Goal: Task Accomplishment & Management: Use online tool/utility

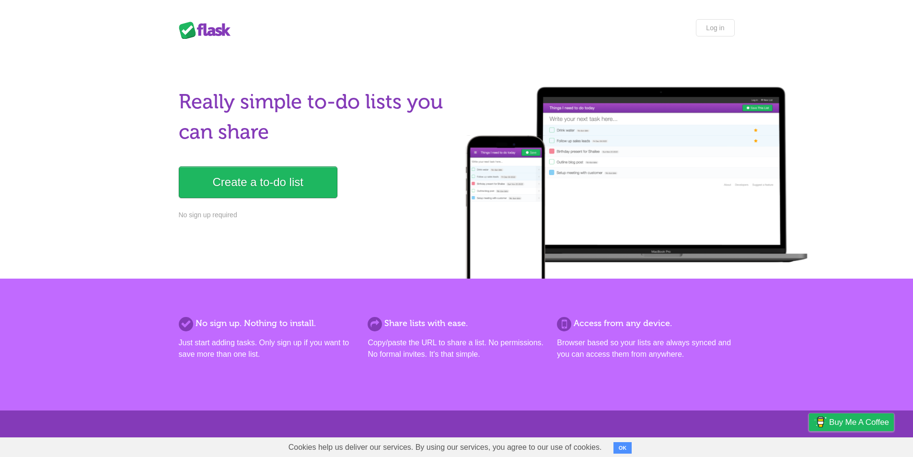
click at [224, 164] on div "Really simple to-do lists you can share Create a to-do list No sign up required" at bounding box center [315, 159] width 272 height 145
click at [233, 184] on link "Create a to-do list" at bounding box center [258, 182] width 159 height 32
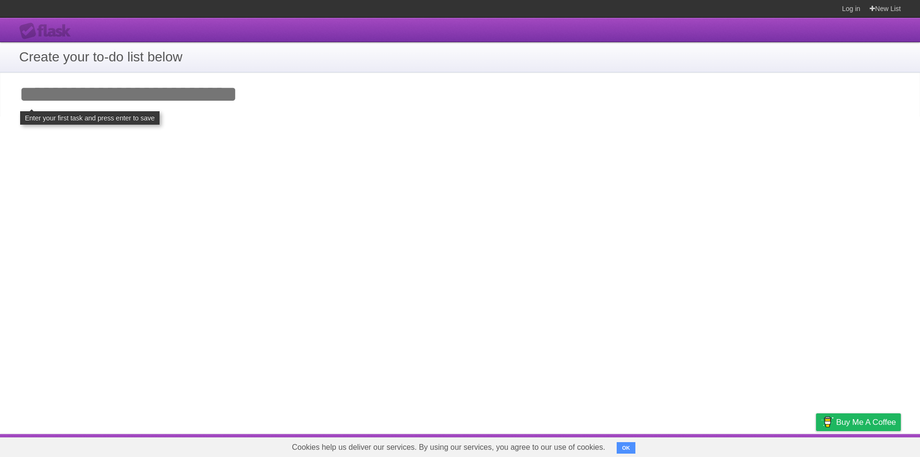
click at [203, 100] on input "Add your first task" at bounding box center [460, 94] width 920 height 44
type input "*****"
click at [158, 56] on h1 "Create your to-do list below" at bounding box center [460, 57] width 882 height 20
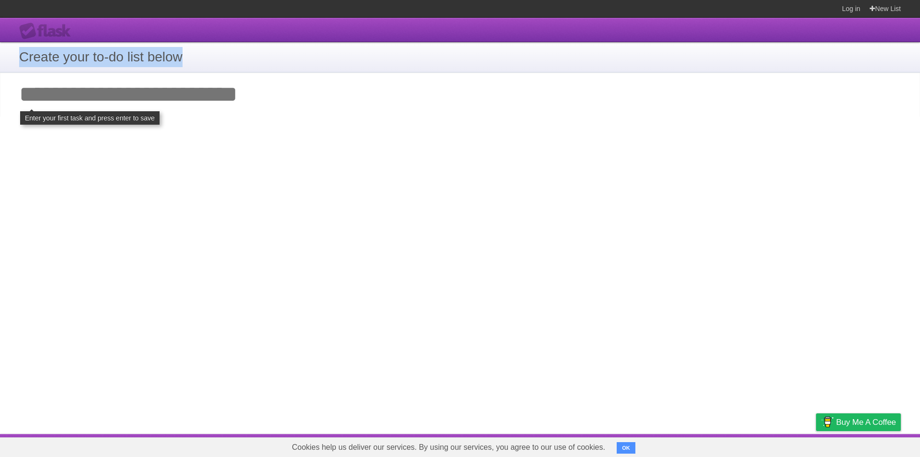
click at [158, 56] on h1 "Create your to-do list below" at bounding box center [460, 57] width 882 height 20
click at [176, 97] on input "Add your first task" at bounding box center [460, 94] width 920 height 44
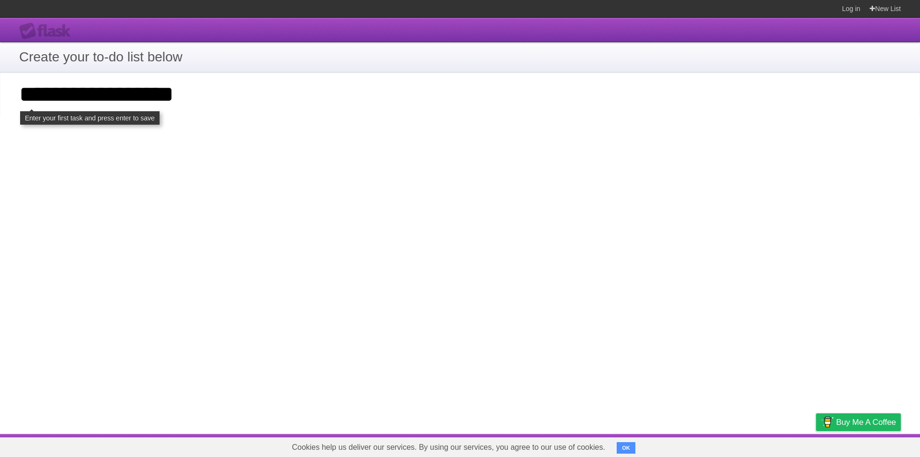
type input "**********"
click input "**********" at bounding box center [0, 0] width 0 height 0
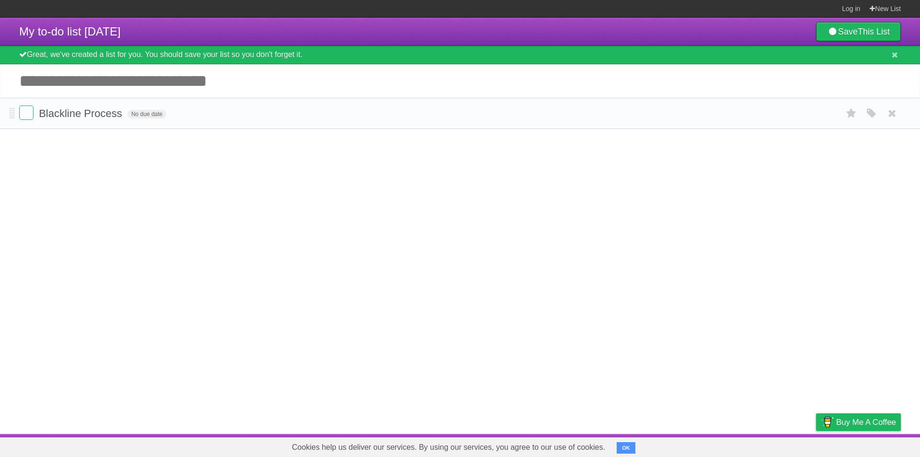
click at [174, 116] on form "Blackline Process No due date White Red Blue Green Purple Orange" at bounding box center [460, 113] width 882 height 16
click at [26, 112] on label at bounding box center [26, 112] width 14 height 14
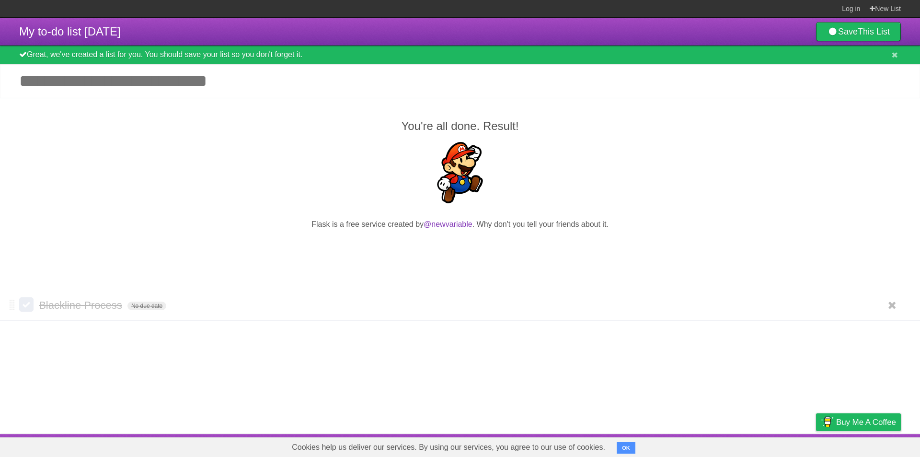
click at [31, 306] on label at bounding box center [26, 304] width 14 height 14
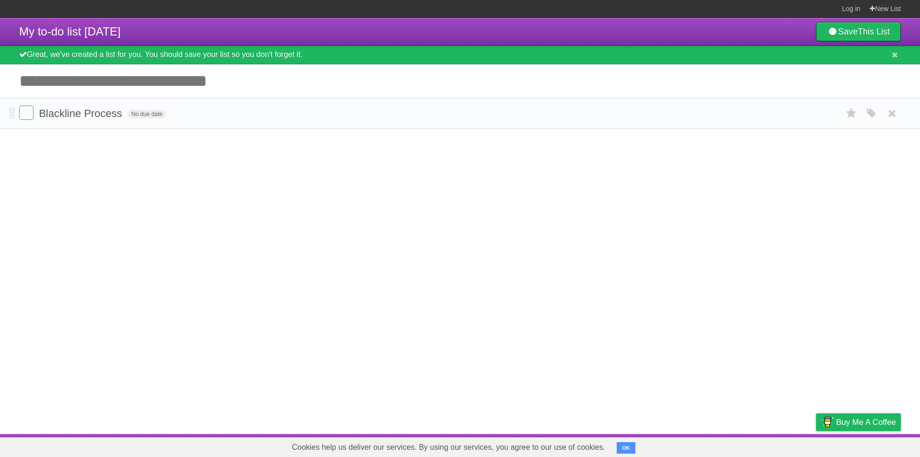
click at [181, 112] on form "Blackline Process No due date White Red Blue Green Purple Orange" at bounding box center [460, 113] width 882 height 16
drag, startPoint x: 109, startPoint y: 114, endPoint x: 94, endPoint y: 142, distance: 32.6
click at [94, 142] on article "My to-do list [DATE] Save This List Great, we've created a list for you. You sh…" at bounding box center [460, 226] width 920 height 416
click at [898, 58] on button at bounding box center [895, 55] width 12 height 10
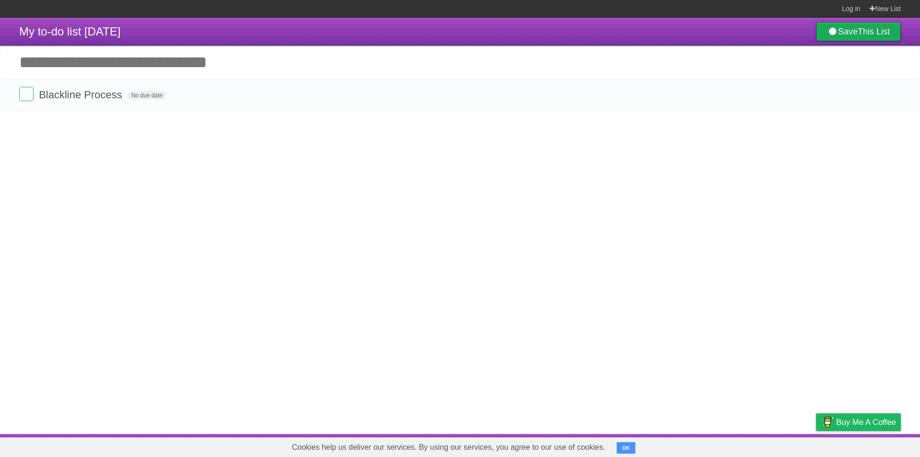
click at [825, 37] on link "Save This List" at bounding box center [858, 31] width 85 height 19
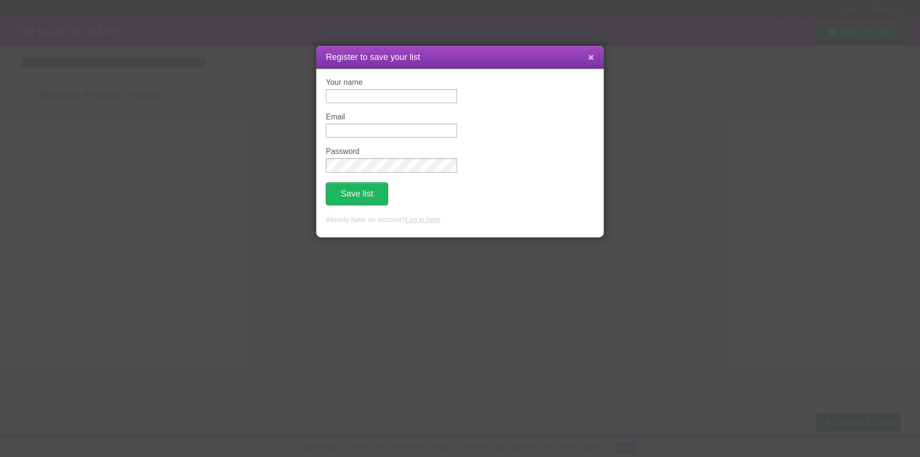
click at [595, 57] on button at bounding box center [591, 57] width 21 height 18
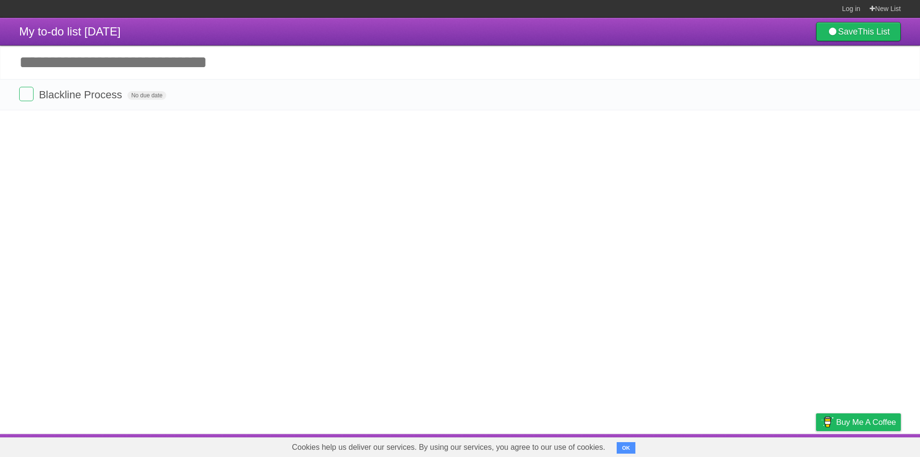
click at [449, 76] on input "Add another task" at bounding box center [460, 63] width 920 height 34
click at [355, 70] on input "Add another task" at bounding box center [460, 63] width 920 height 34
click at [311, 110] on li "Blackline Process No due date White Red Blue Green Purple Orange" at bounding box center [460, 94] width 920 height 31
drag, startPoint x: 268, startPoint y: 95, endPoint x: 206, endPoint y: 154, distance: 85.8
click at [206, 154] on article "My to-do list [DATE] Save This List Great, we've created a list for you. You sh…" at bounding box center [460, 226] width 920 height 416
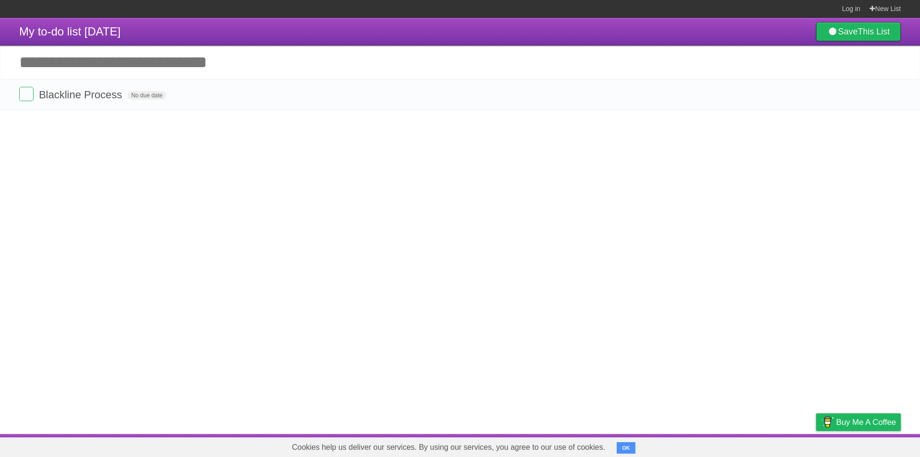
click at [101, 59] on input "Add another task" at bounding box center [460, 63] width 920 height 34
